Goal: Transaction & Acquisition: Purchase product/service

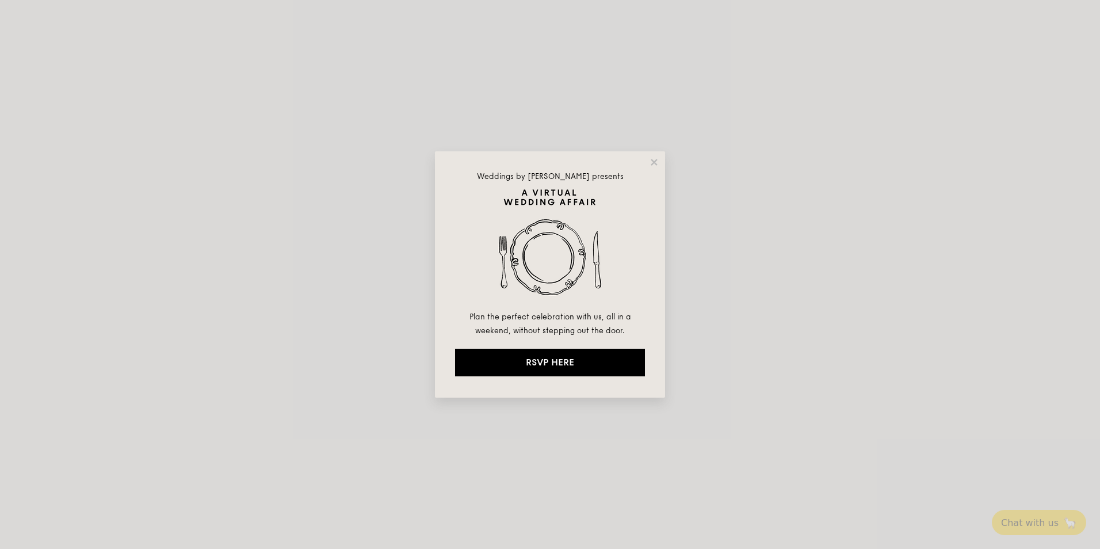
select select
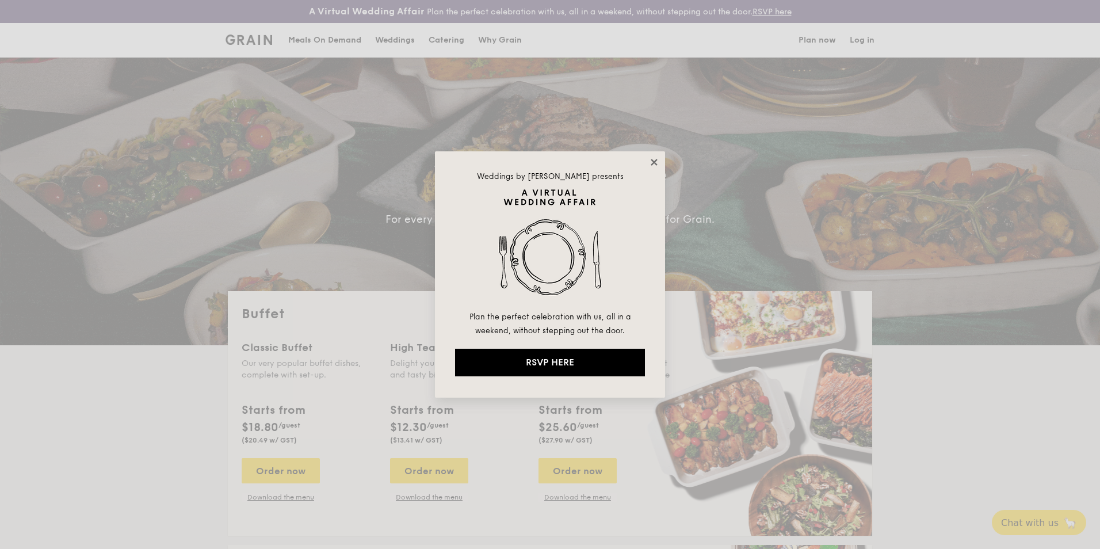
click at [651, 160] on icon at bounding box center [653, 162] width 6 height 6
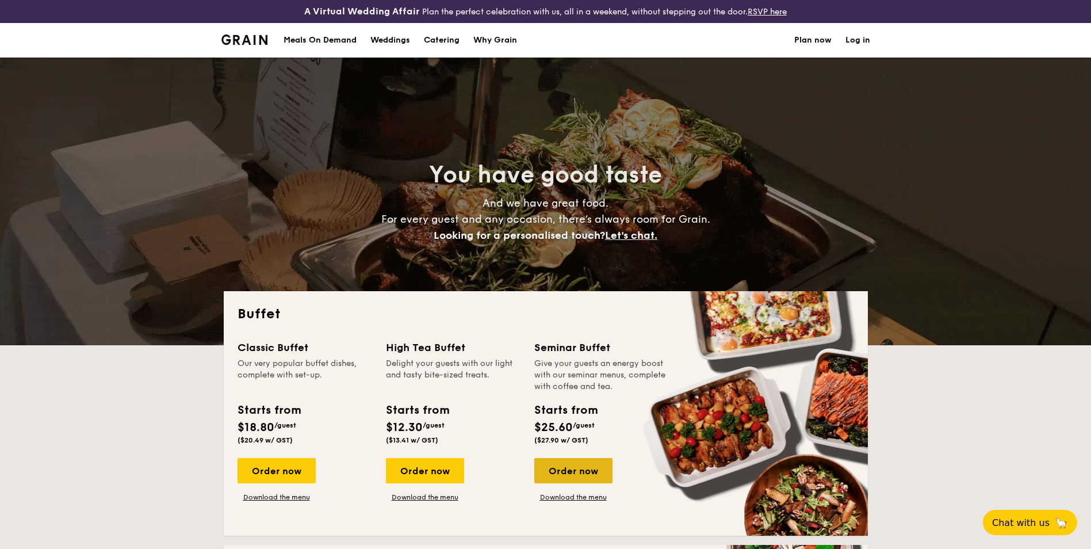
click at [554, 478] on div "Order now" at bounding box center [573, 470] width 78 height 25
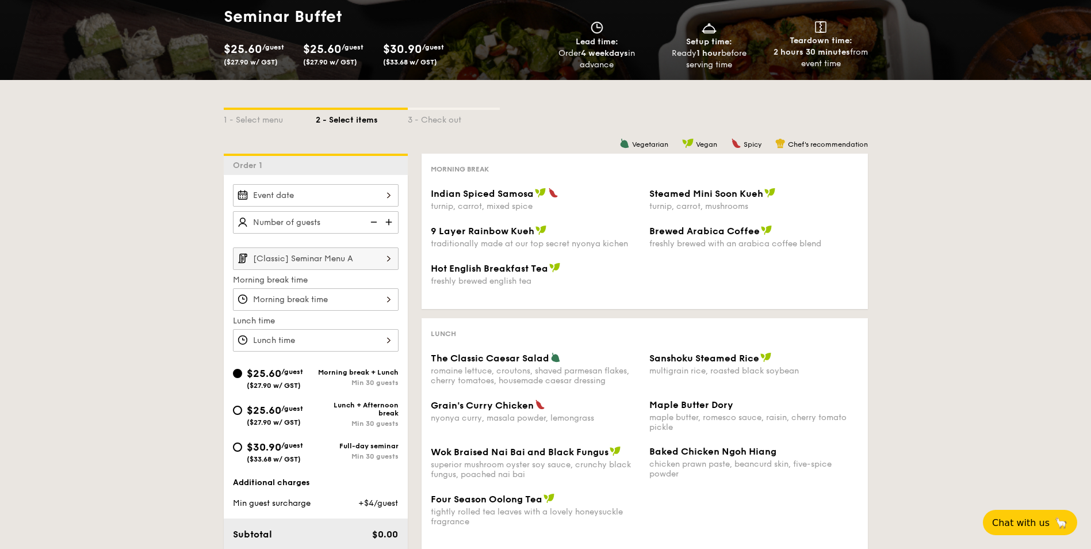
scroll to position [173, 0]
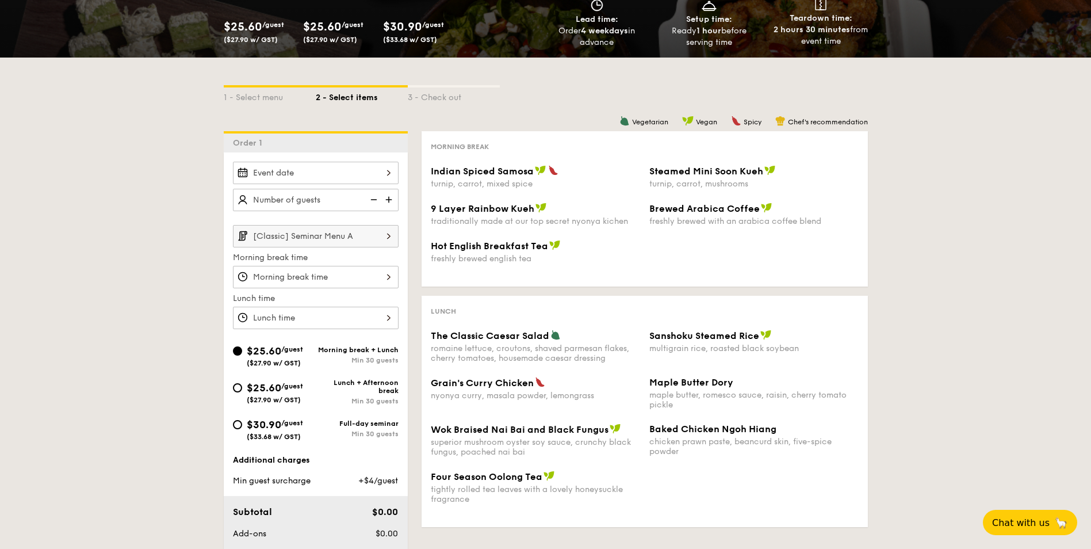
click at [290, 438] on span "($33.68 w/ GST)" at bounding box center [274, 436] width 54 height 8
click at [242, 429] on input "$30.90 /guest ($33.68 w/ GST) Full-day seminar Min 30 guests" at bounding box center [237, 424] width 9 height 9
radio input "true"
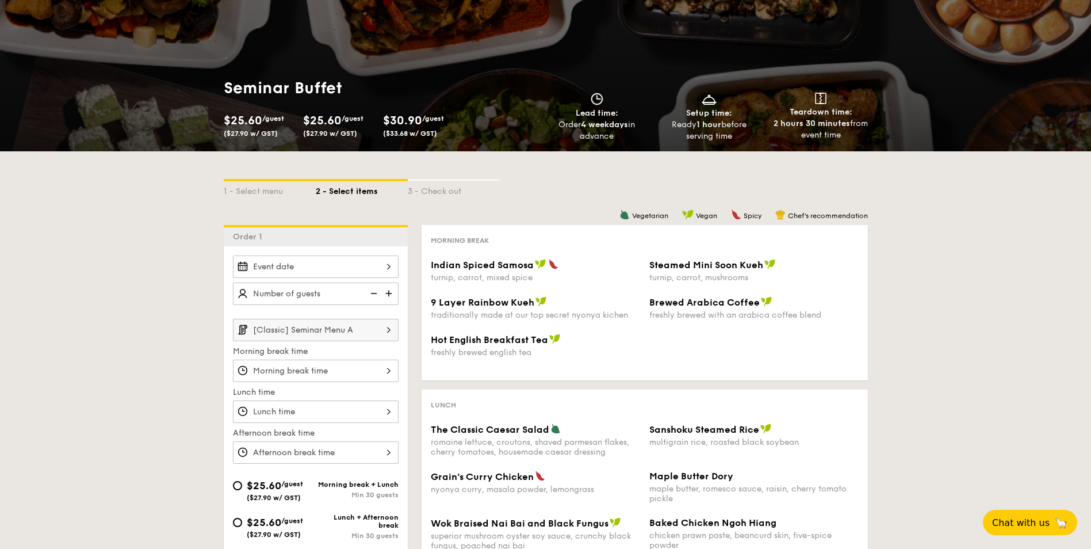
scroll to position [0, 0]
